Goal: Task Accomplishment & Management: Manage account settings

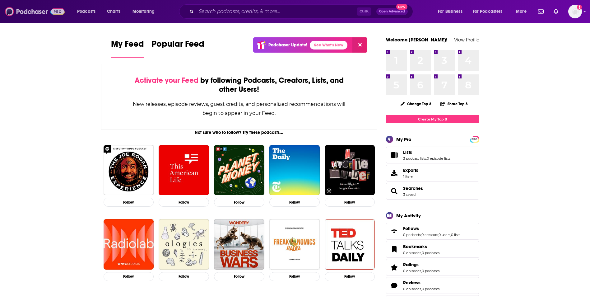
click at [35, 11] on img at bounding box center [35, 12] width 60 height 12
click at [569, 8] on img "Logged in as AlexMerceron" at bounding box center [575, 12] width 14 height 14
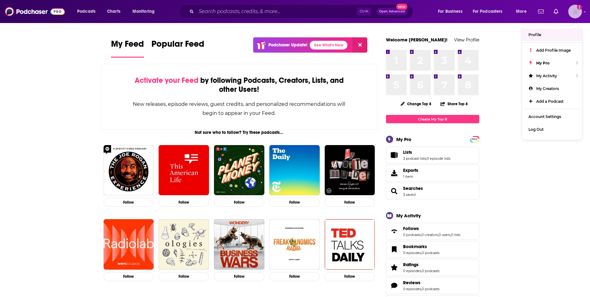
click at [532, 35] on span "Profile" at bounding box center [534, 34] width 13 height 5
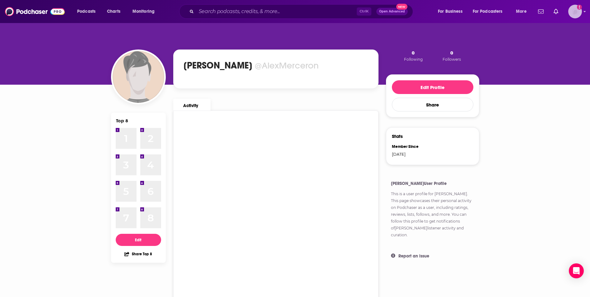
click at [575, 12] on img "Logged in as AlexMerceron" at bounding box center [575, 12] width 14 height 14
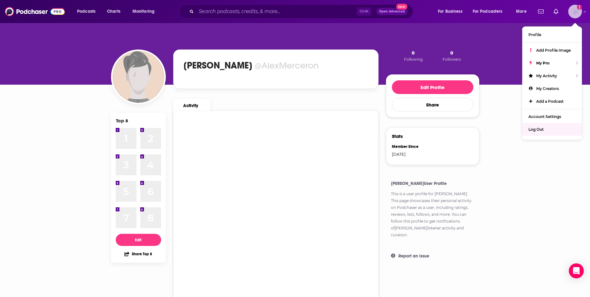
click at [540, 128] on span "Log Out" at bounding box center [535, 129] width 15 height 5
